Goal: Transaction & Acquisition: Purchase product/service

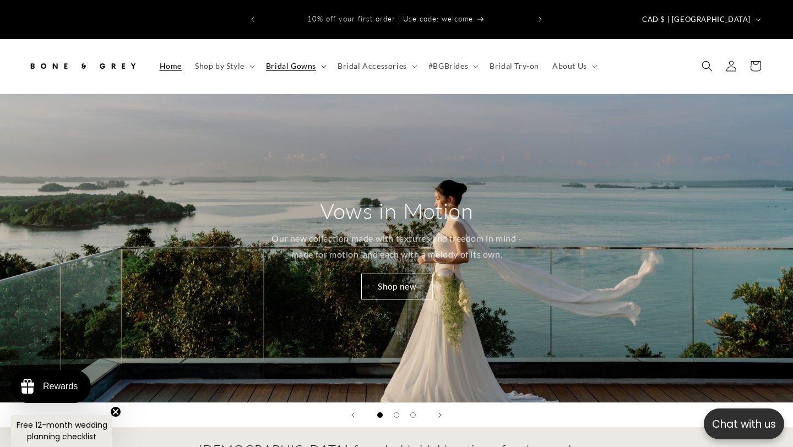
click at [288, 61] on span "Bridal Gowns" at bounding box center [291, 66] width 50 height 10
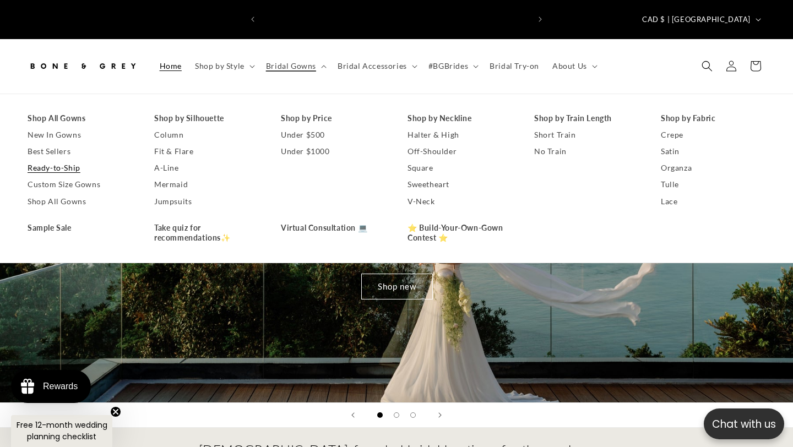
click at [73, 160] on link "Ready-to-Ship" at bounding box center [80, 168] width 105 height 17
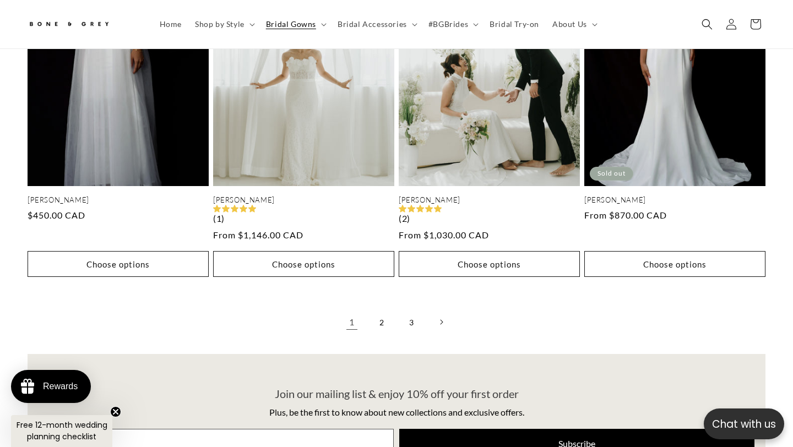
scroll to position [2272, 0]
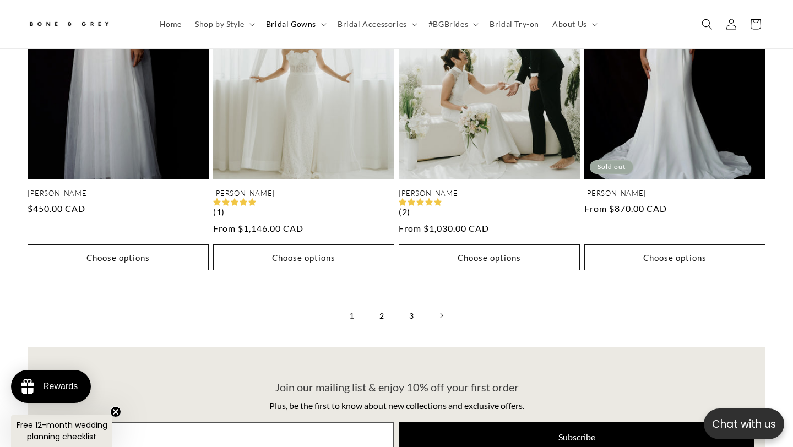
click at [383, 303] on link "2" at bounding box center [381, 315] width 24 height 24
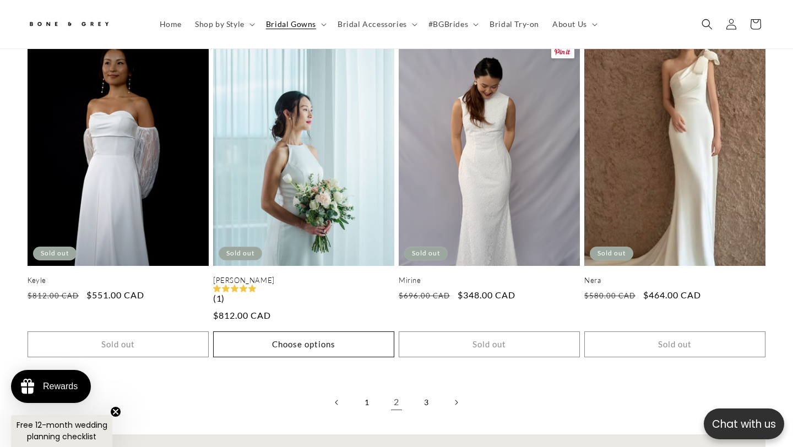
scroll to position [2169, 0]
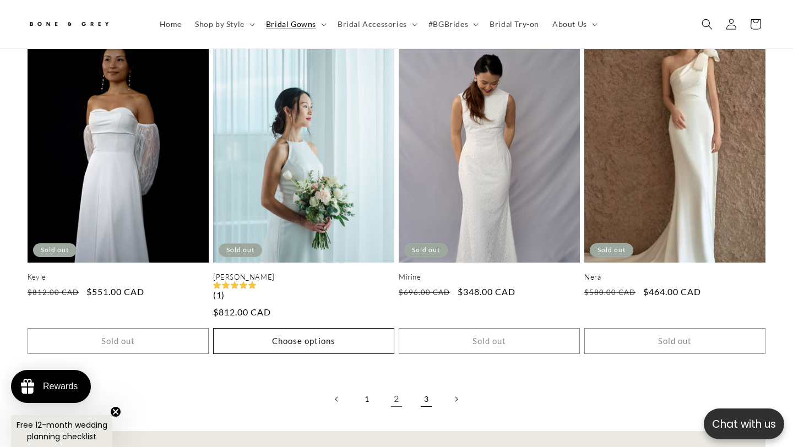
click at [427, 387] on link "3" at bounding box center [426, 399] width 24 height 24
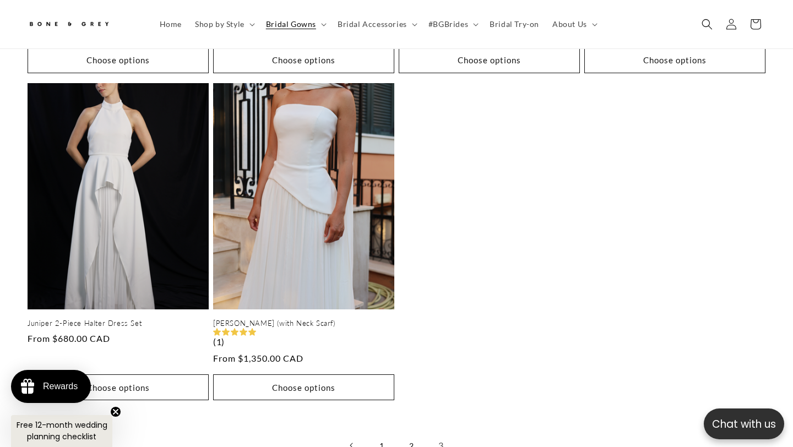
scroll to position [841, 0]
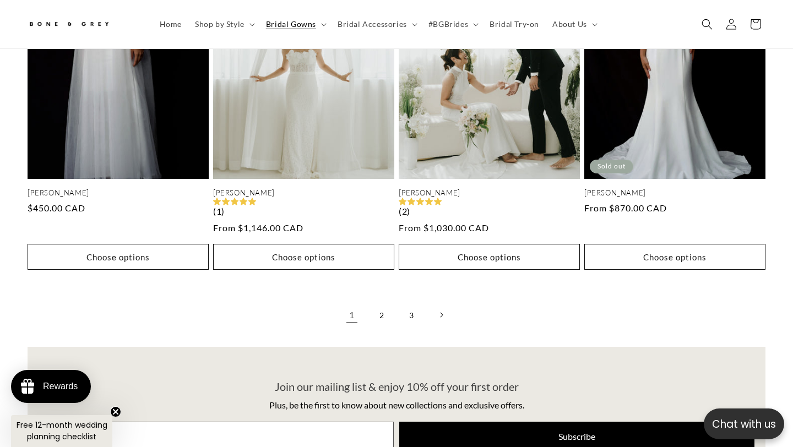
scroll to position [2272, 0]
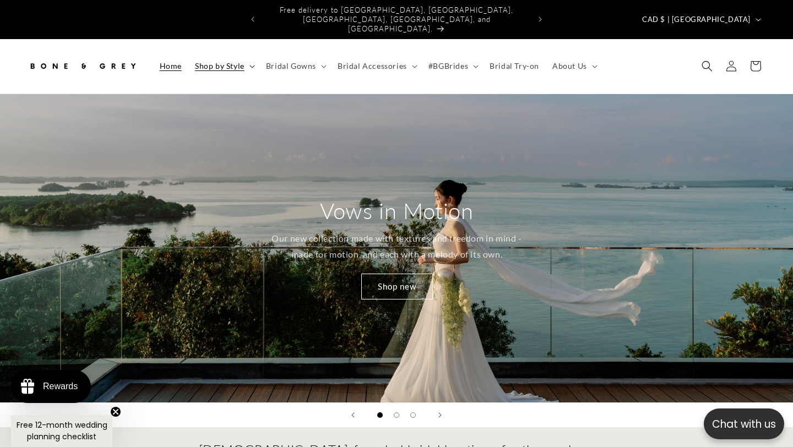
click at [215, 61] on span "Shop by Style" at bounding box center [220, 66] width 50 height 10
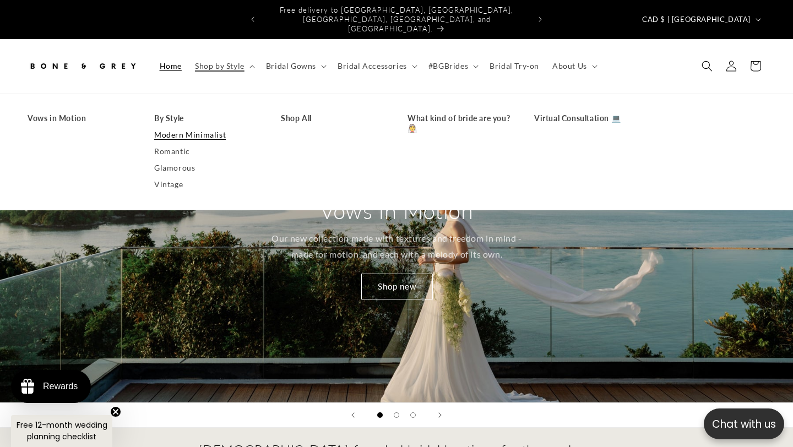
click at [202, 127] on link "Modern Minimalist" at bounding box center [206, 135] width 105 height 17
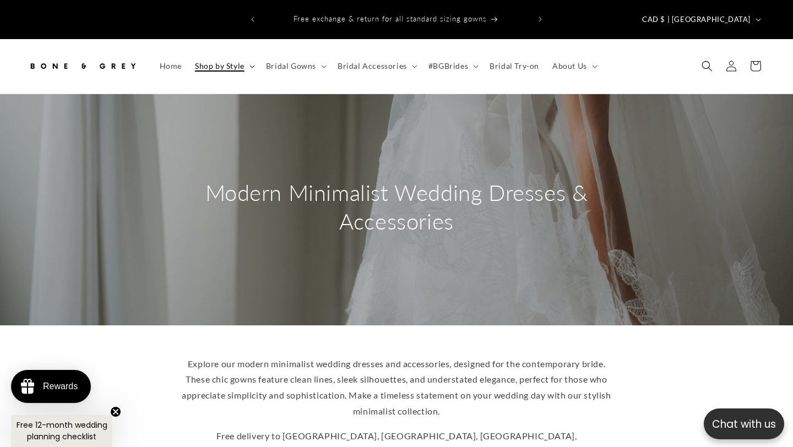
click at [242, 61] on span "Shop by Style" at bounding box center [220, 66] width 50 height 10
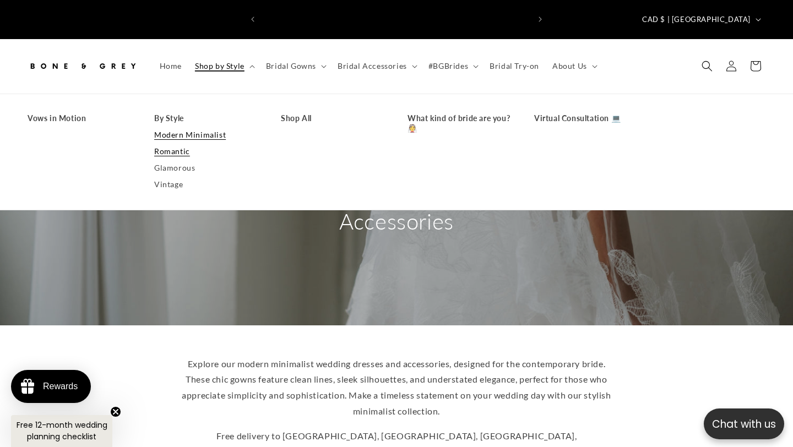
scroll to position [0, 535]
click at [183, 143] on link "Romantic" at bounding box center [206, 151] width 105 height 17
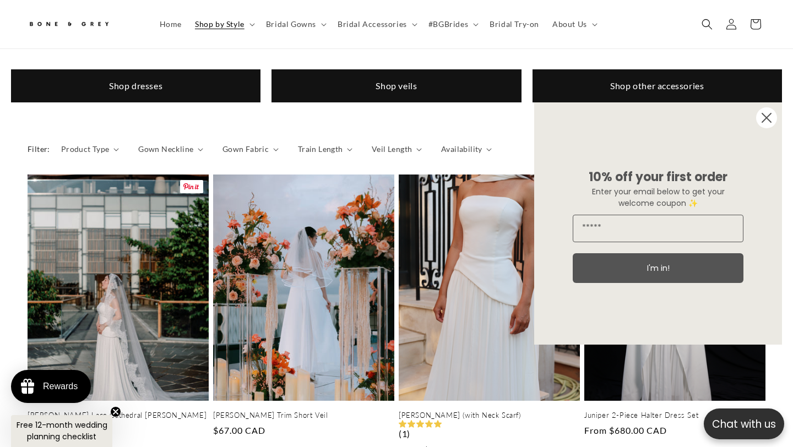
scroll to position [487, 0]
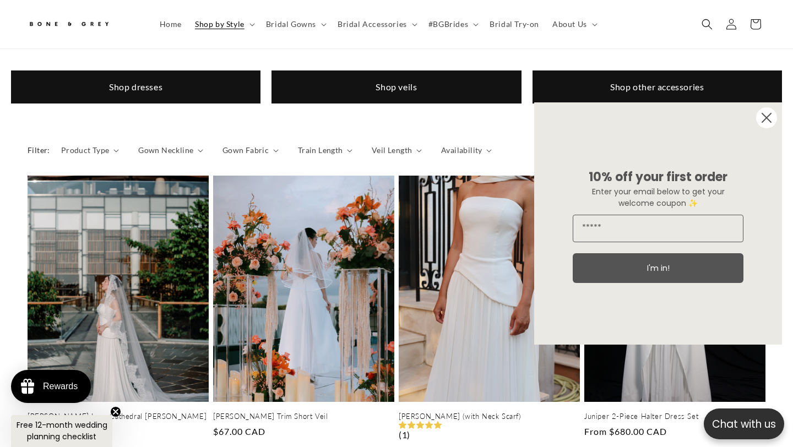
click at [768, 118] on circle "Close dialog" at bounding box center [766, 117] width 21 height 21
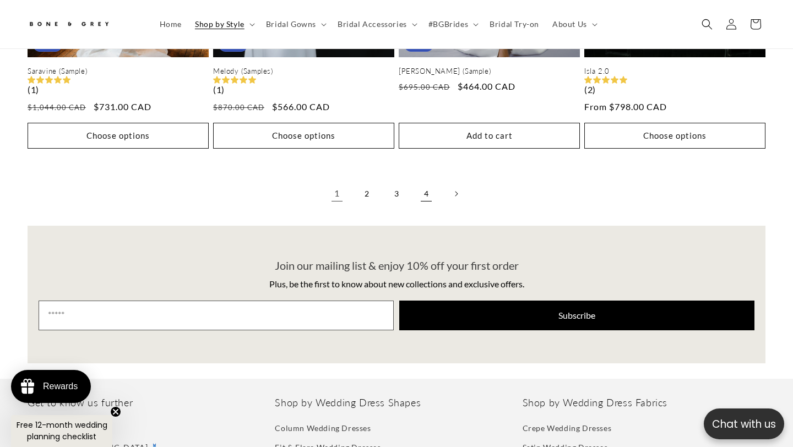
scroll to position [2459, 0]
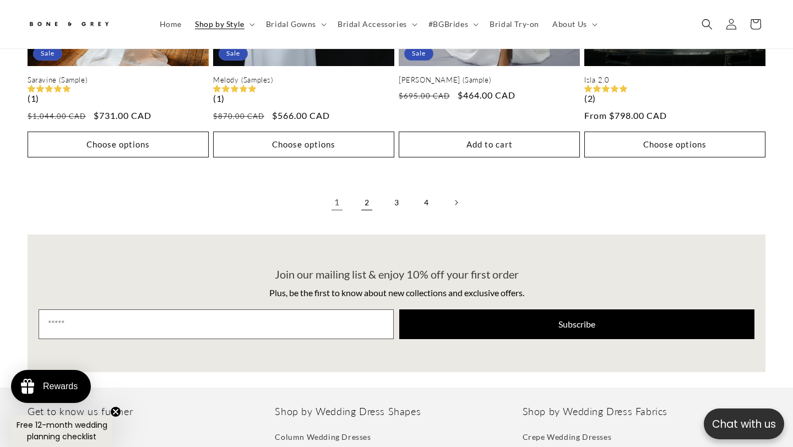
click at [356, 199] on link "2" at bounding box center [367, 203] width 24 height 24
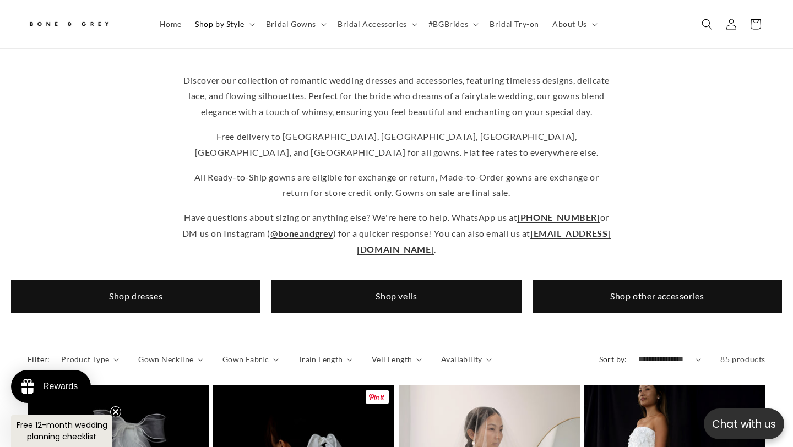
scroll to position [256, 0]
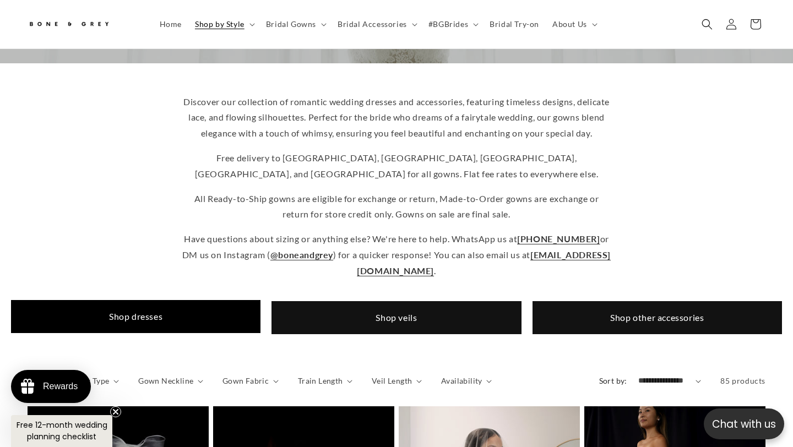
click at [236, 312] on link "Shop dresses" at bounding box center [135, 317] width 249 height 34
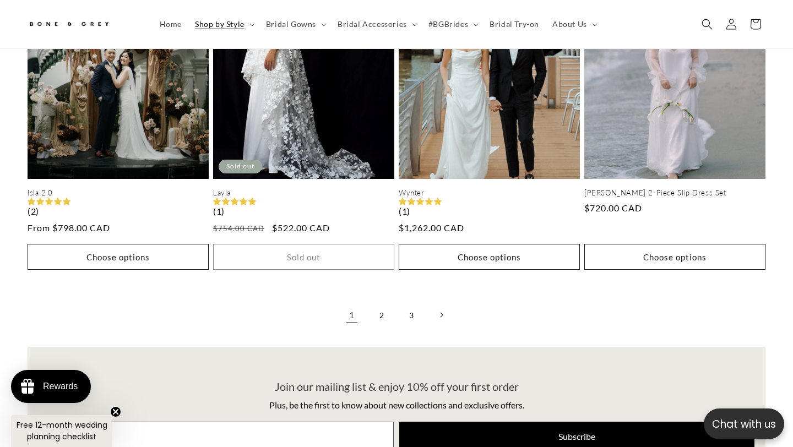
scroll to position [2370, 0]
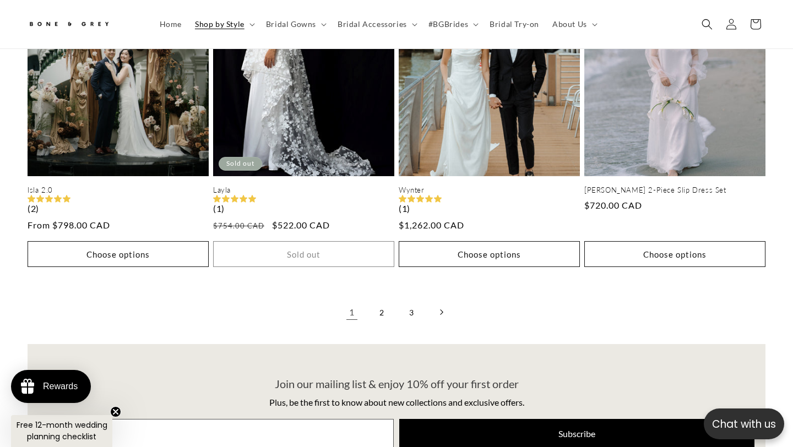
click at [437, 313] on link "Next page" at bounding box center [441, 312] width 24 height 24
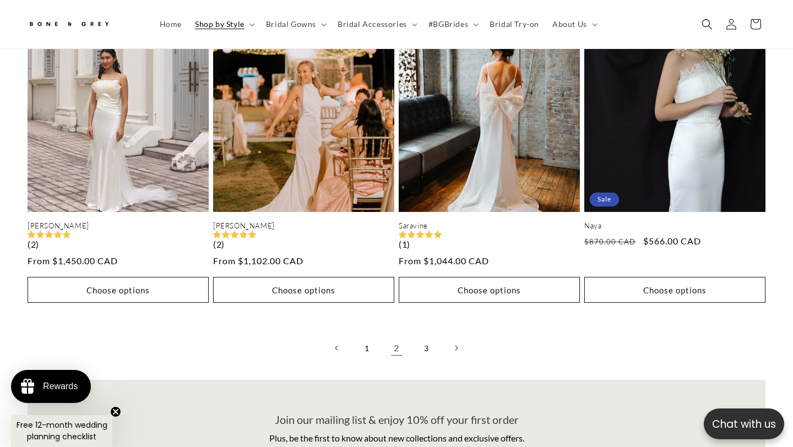
scroll to position [2331, 0]
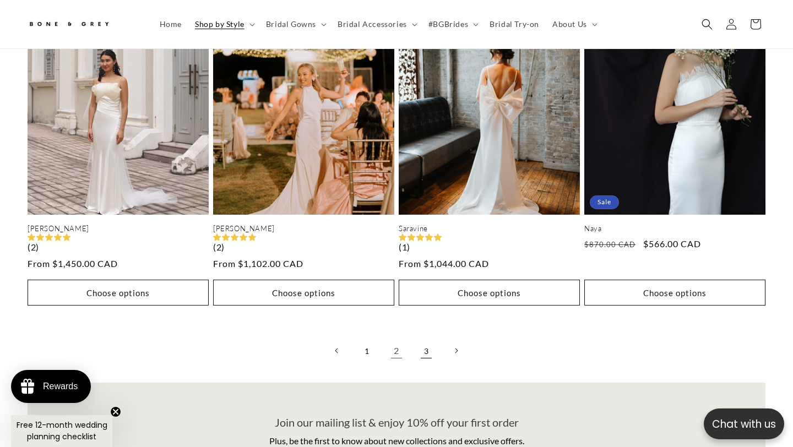
click at [422, 351] on link "3" at bounding box center [426, 351] width 24 height 24
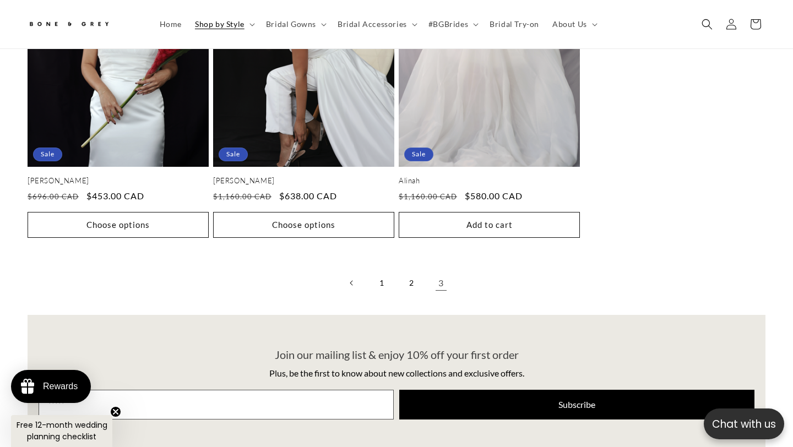
scroll to position [0, 268]
